Goal: Transaction & Acquisition: Purchase product/service

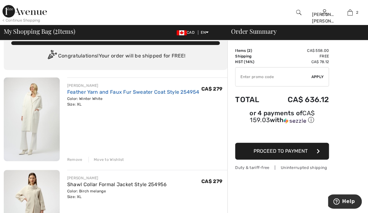
click at [98, 92] on link "Feather Yarn and Faux Fur Sweater Coat Style 254954" at bounding box center [133, 92] width 132 height 6
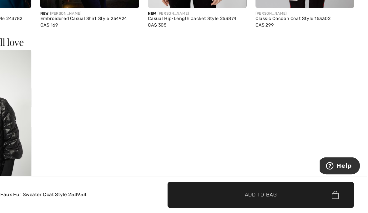
scroll to position [683, 0]
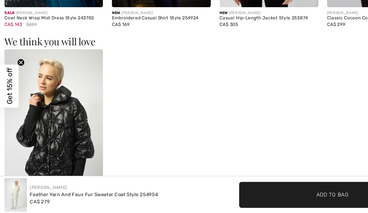
click at [226, 204] on span "✔ Added to Bag Add to Bag" at bounding box center [278, 198] width 156 height 22
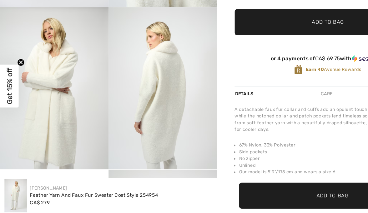
scroll to position [76, 0]
